Goal: Task Accomplishment & Management: Manage account settings

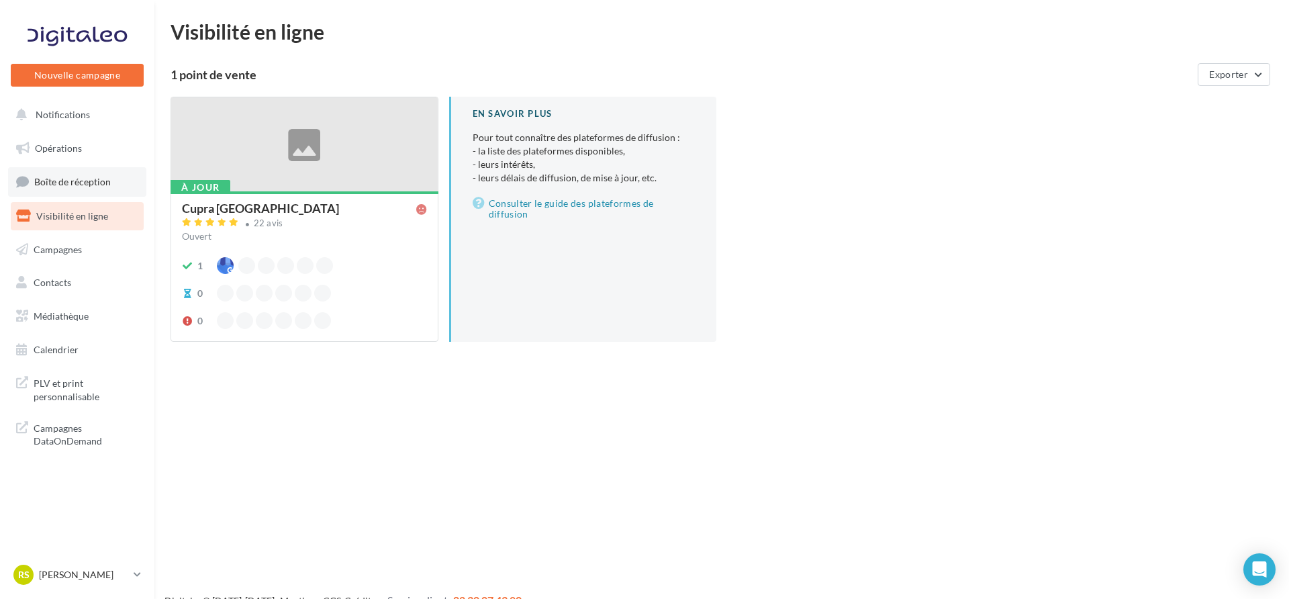
click at [102, 174] on link "Boîte de réception" at bounding box center [77, 181] width 138 height 29
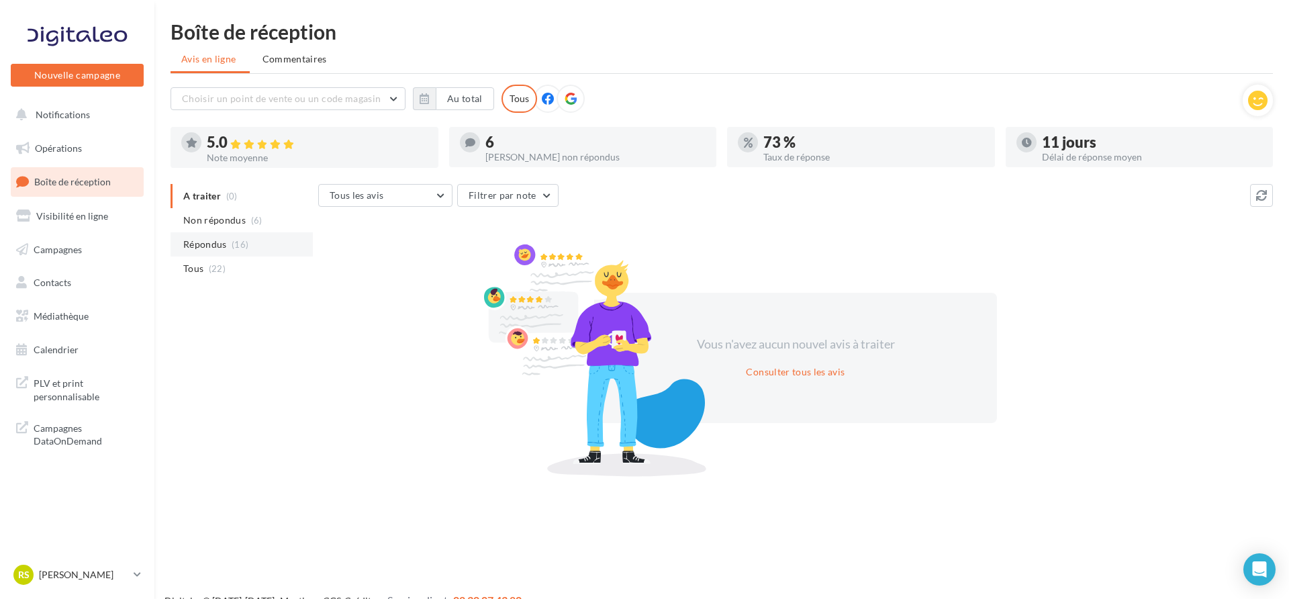
click at [253, 233] on li "Répondus (16)" at bounding box center [242, 244] width 142 height 24
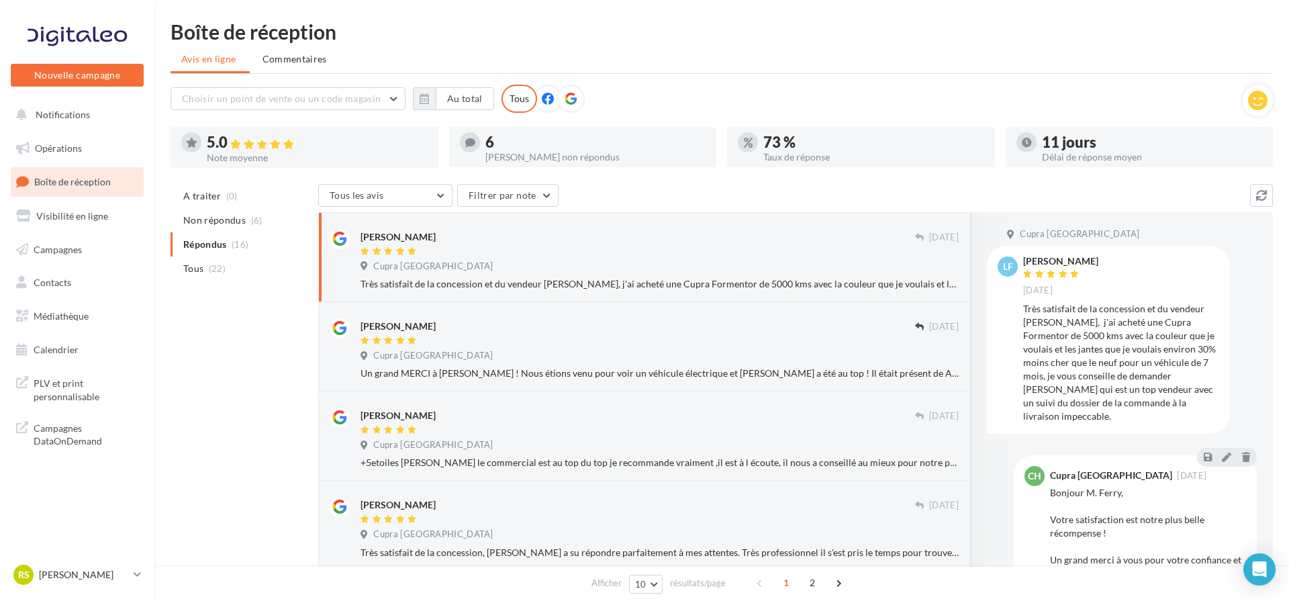
click at [253, 261] on li "Tous (22)" at bounding box center [242, 268] width 142 height 24
click at [262, 246] on li "Répondus (16)" at bounding box center [242, 244] width 142 height 24
click at [122, 569] on p "[PERSON_NAME]" at bounding box center [83, 574] width 89 height 13
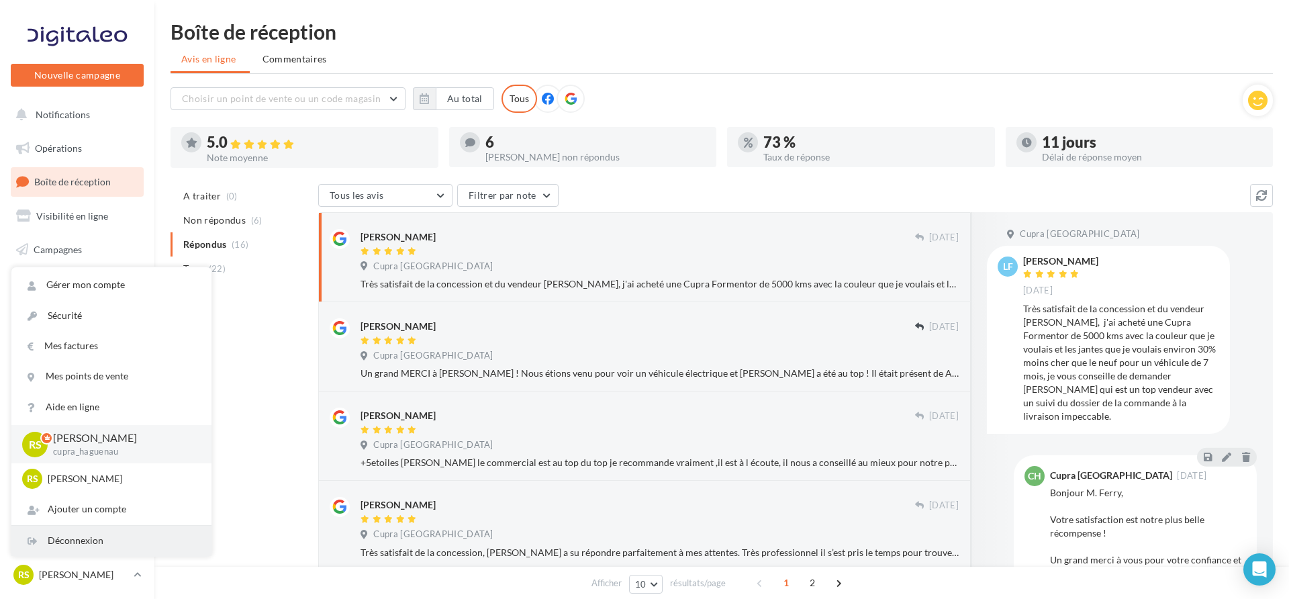
click at [117, 550] on div "Déconnexion" at bounding box center [111, 541] width 200 height 30
